Goal: Find specific page/section: Find specific page/section

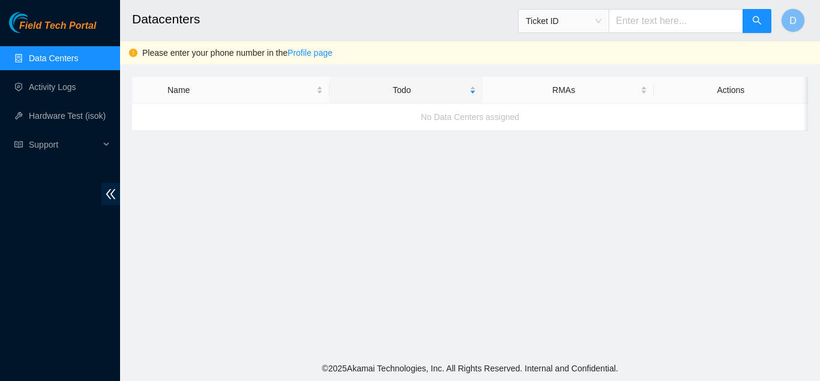
click at [59, 58] on link "Data Centers" at bounding box center [53, 58] width 49 height 10
click at [61, 82] on link "Activity Logs" at bounding box center [52, 87] width 47 height 10
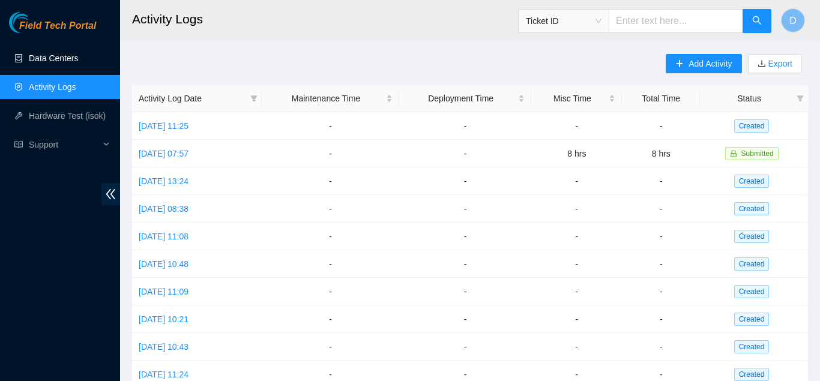
click at [62, 58] on link "Data Centers" at bounding box center [53, 58] width 49 height 10
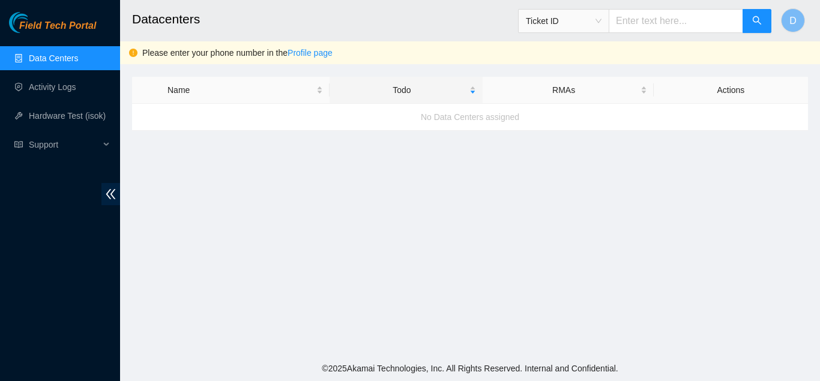
click at [638, 11] on input "text" at bounding box center [676, 21] width 134 height 24
paste input "B-W-ZOS40P"
type input "B-W-ZOS40P"
click at [763, 23] on button "button" at bounding box center [757, 21] width 29 height 24
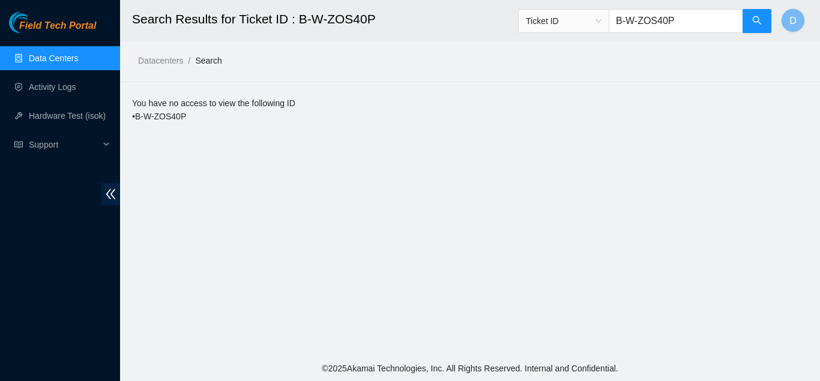
click at [702, 19] on input "B-W-ZOS40P" at bounding box center [676, 21] width 134 height 24
